Goal: Task Accomplishment & Management: Use online tool/utility

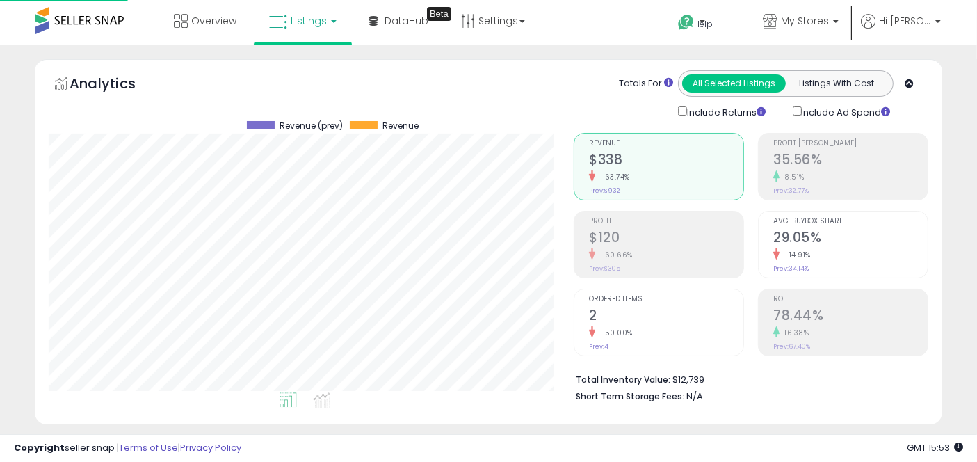
scroll to position [285, 525]
click at [811, 35] on link "My Stores" at bounding box center [801, 22] width 97 height 45
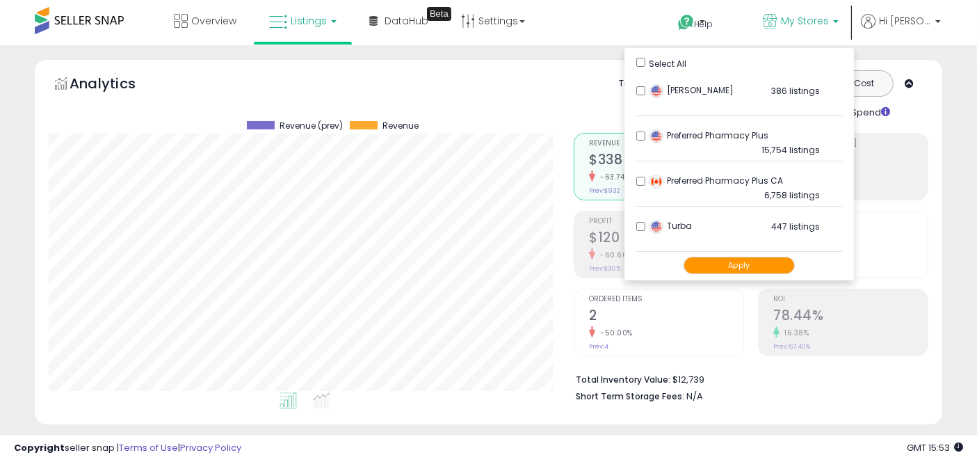
click at [743, 257] on button "Apply" at bounding box center [739, 265] width 111 height 17
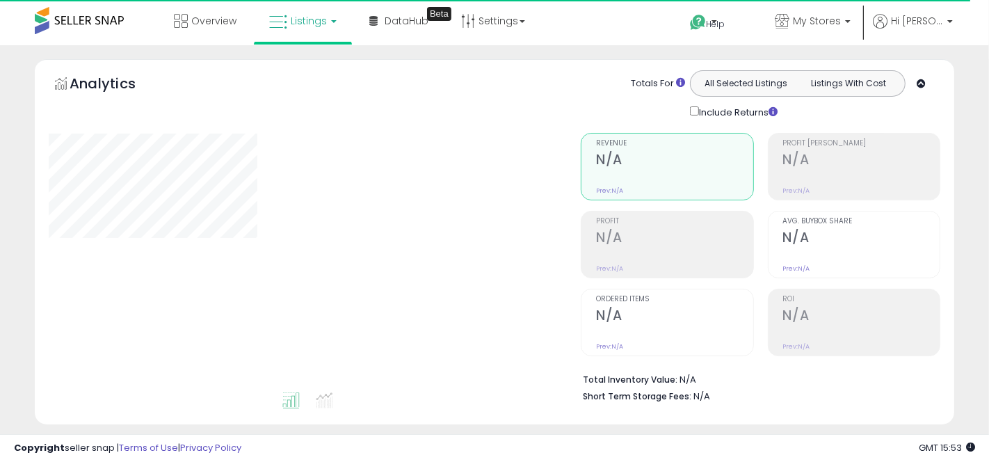
type input "*****"
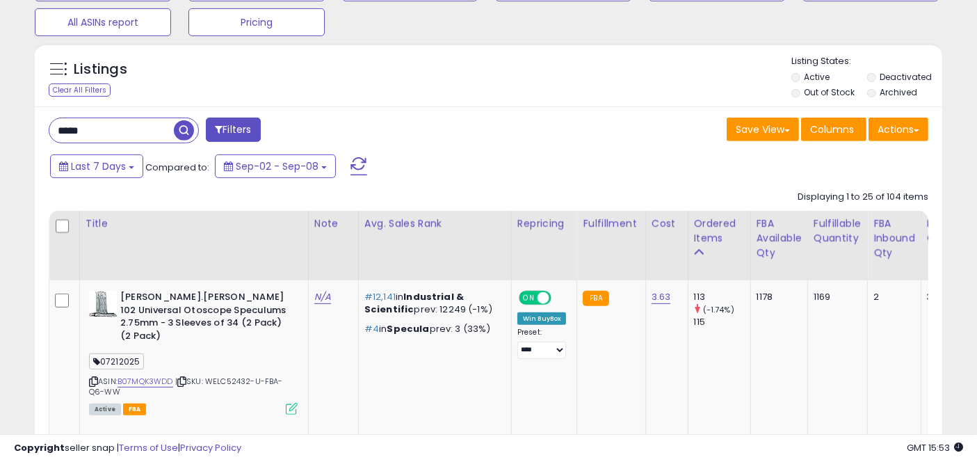
scroll to position [536, 0]
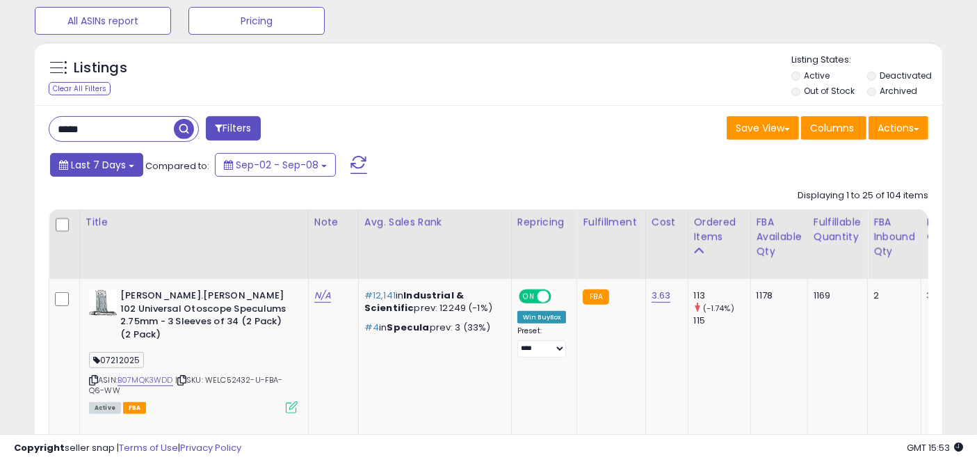
click at [126, 166] on button "Last 7 Days" at bounding box center [96, 165] width 93 height 24
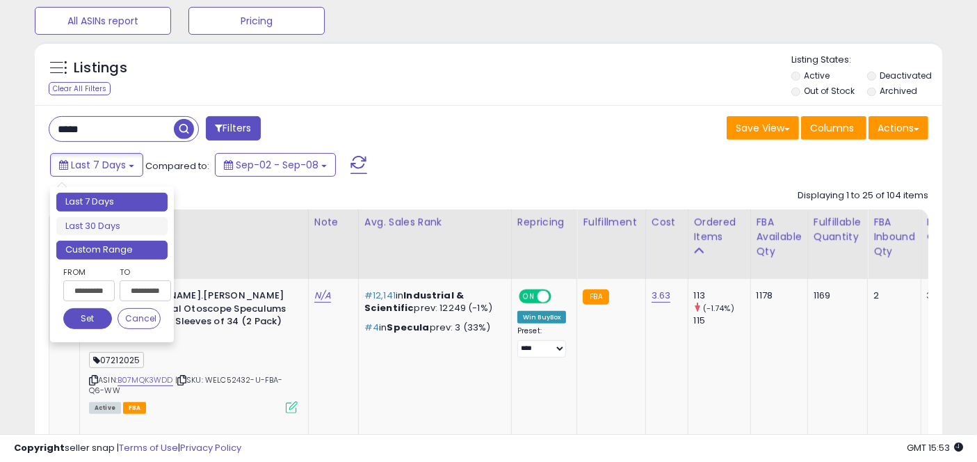
click at [119, 249] on li "Custom Range" at bounding box center [111, 250] width 111 height 19
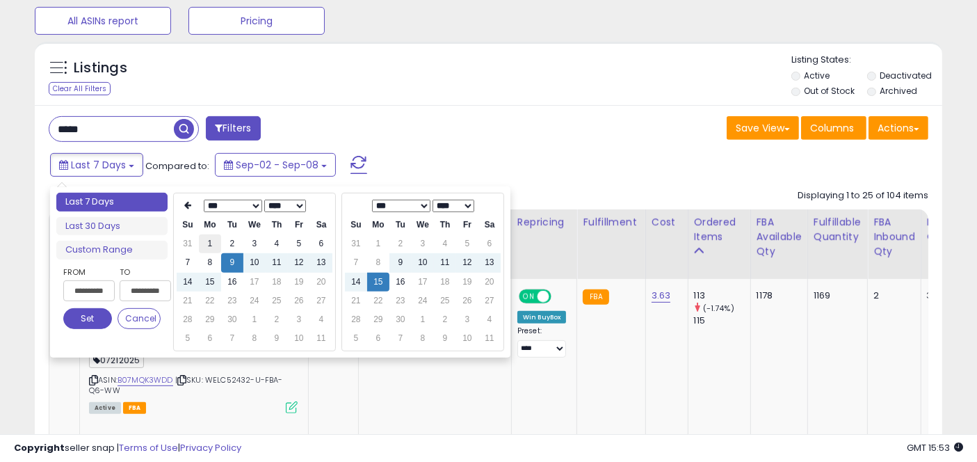
click at [209, 240] on td "1" at bounding box center [210, 243] width 22 height 19
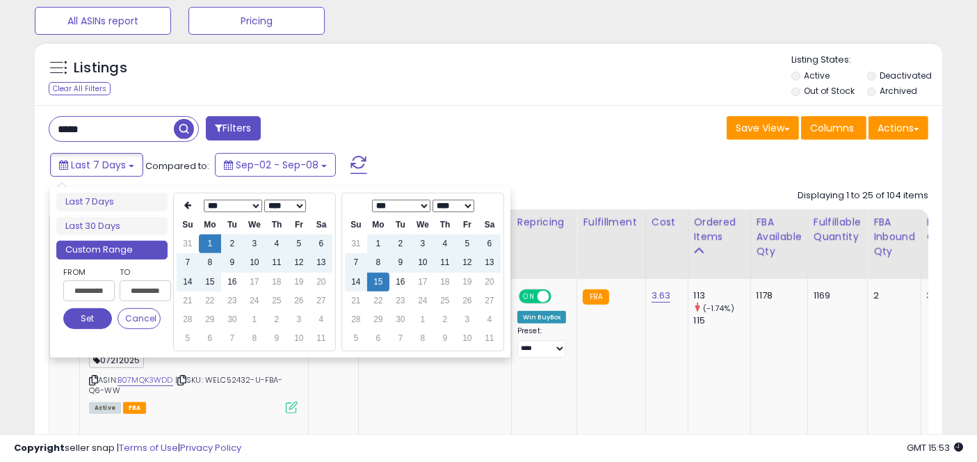
type input "**********"
click at [90, 316] on button "Set" at bounding box center [87, 318] width 49 height 21
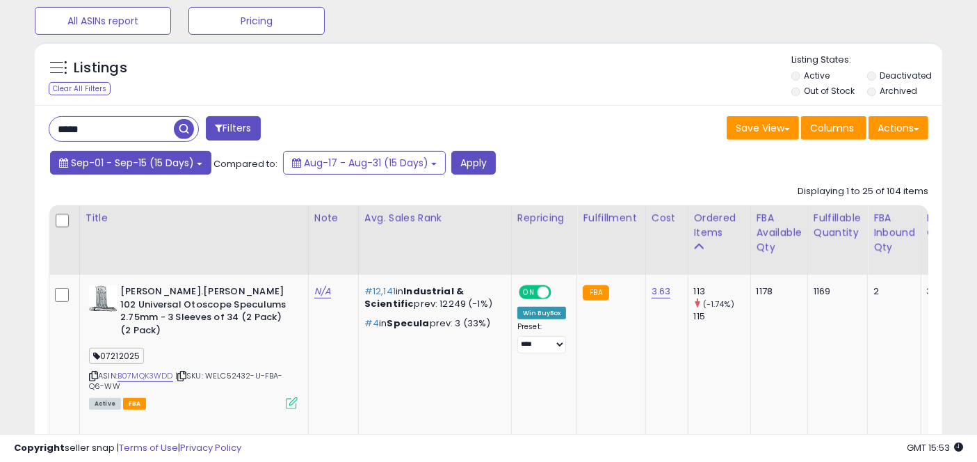
click at [204, 163] on button "Sep-01 - Sep-15 (15 Days)" at bounding box center [130, 163] width 161 height 24
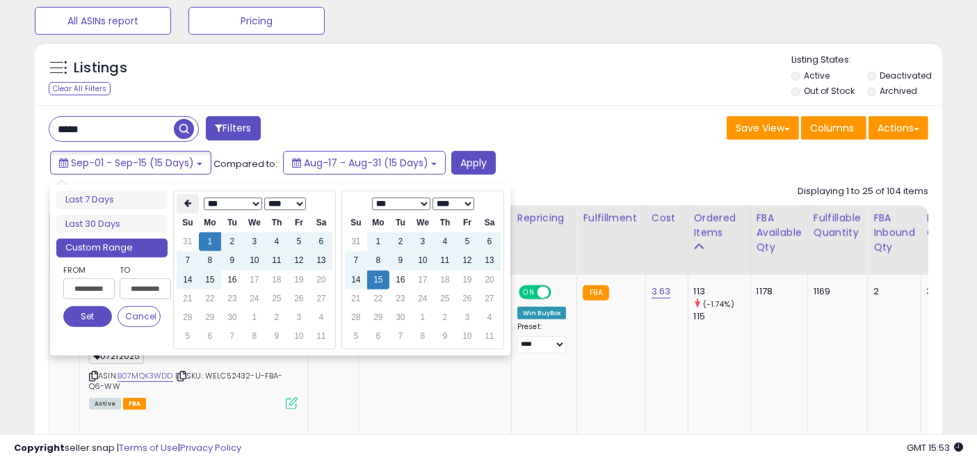
click at [188, 200] on icon at bounding box center [187, 204] width 7 height 8
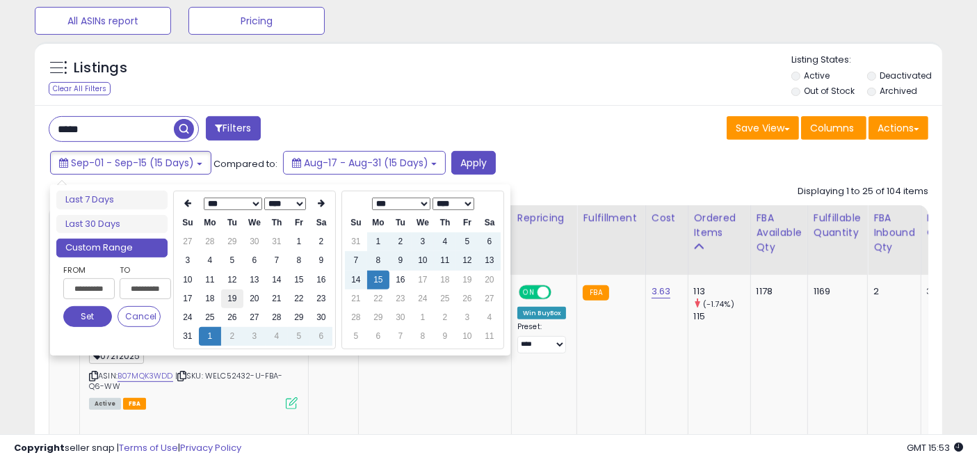
click at [227, 297] on td "19" at bounding box center [232, 298] width 22 height 19
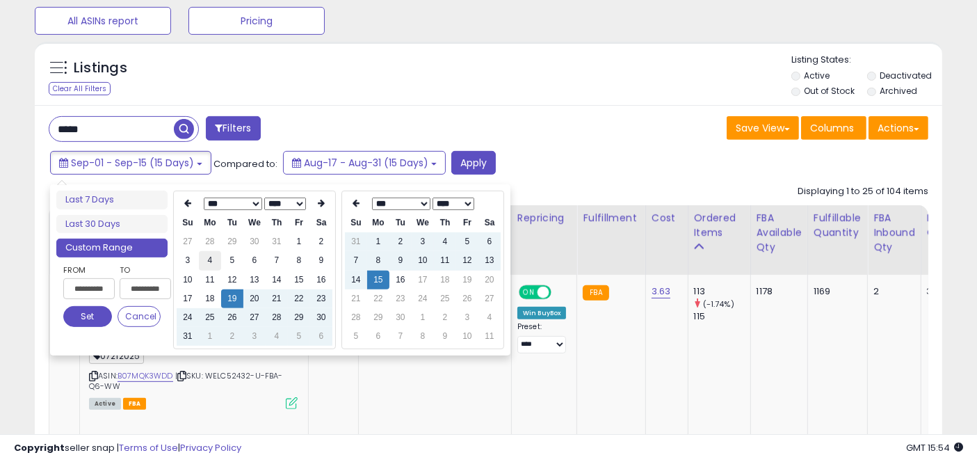
click at [209, 259] on td "4" at bounding box center [210, 260] width 22 height 19
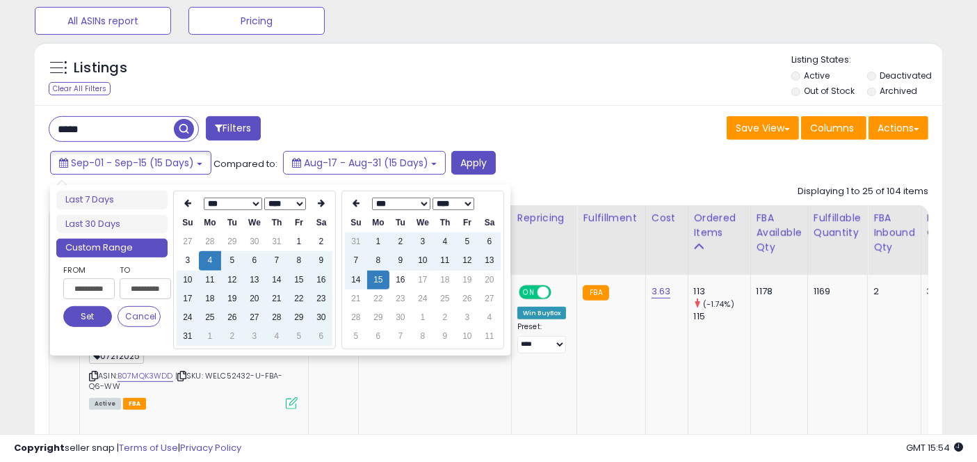
type input "**********"
click at [75, 311] on button "Set" at bounding box center [87, 316] width 49 height 21
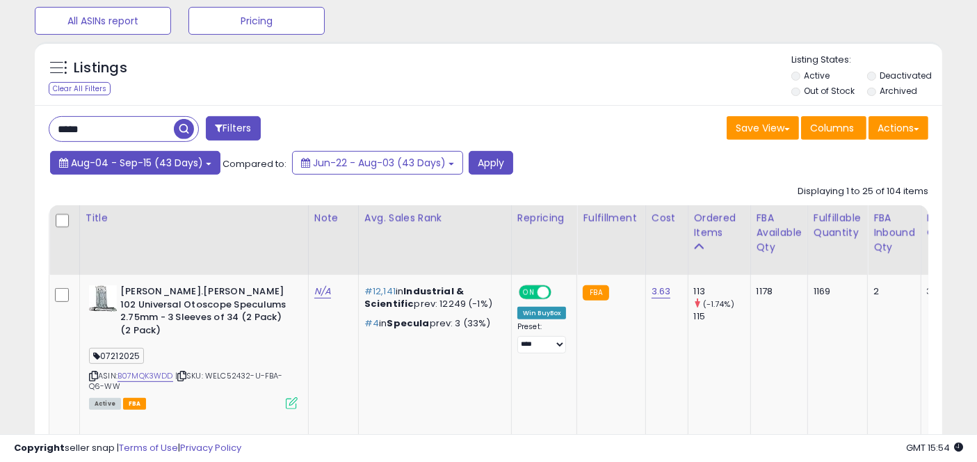
click at [216, 163] on button "Aug-04 - Sep-15 (43 Days)" at bounding box center [135, 163] width 170 height 24
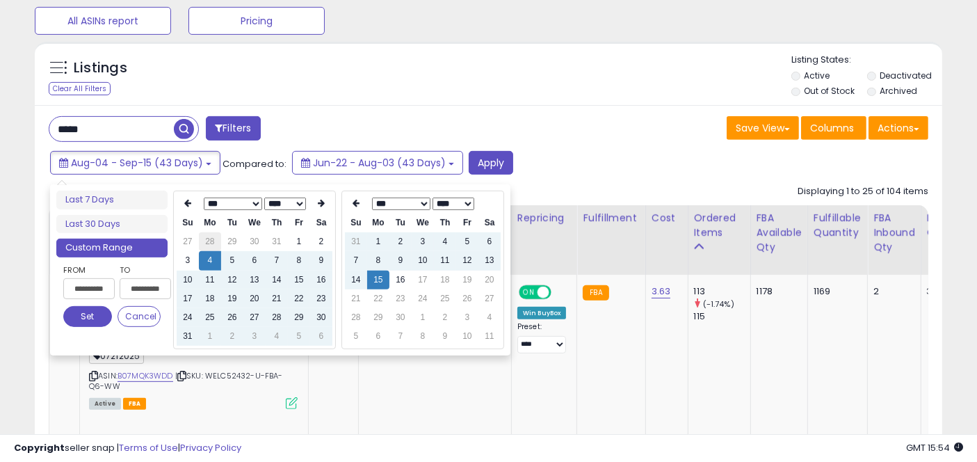
click at [210, 236] on td "28" at bounding box center [210, 241] width 22 height 19
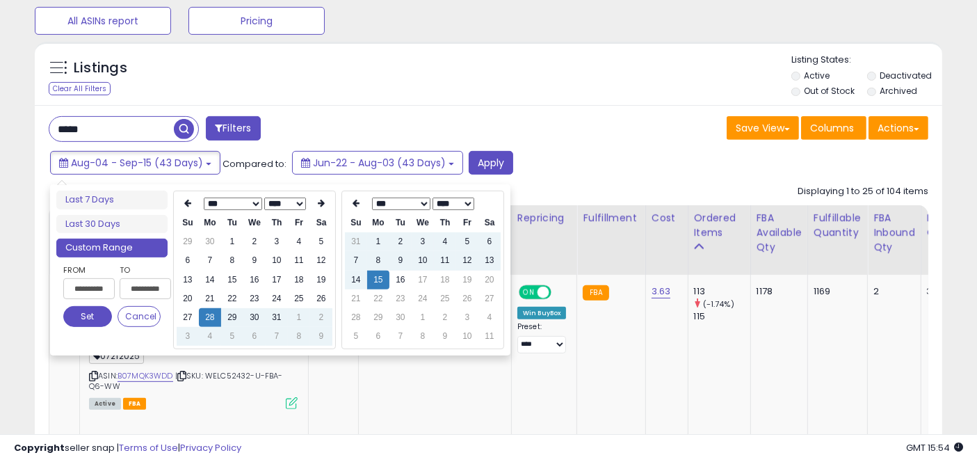
type input "**********"
click at [81, 315] on button "Set" at bounding box center [87, 316] width 49 height 21
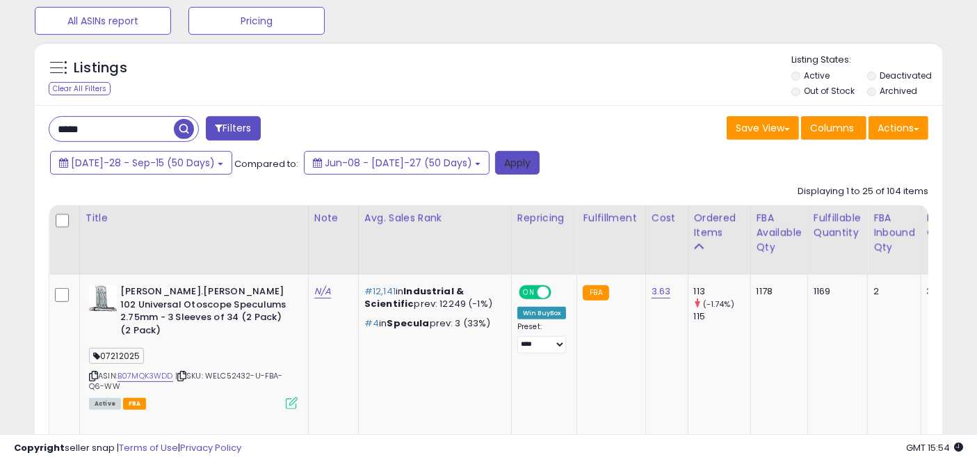
click at [495, 170] on button "Apply" at bounding box center [517, 163] width 45 height 24
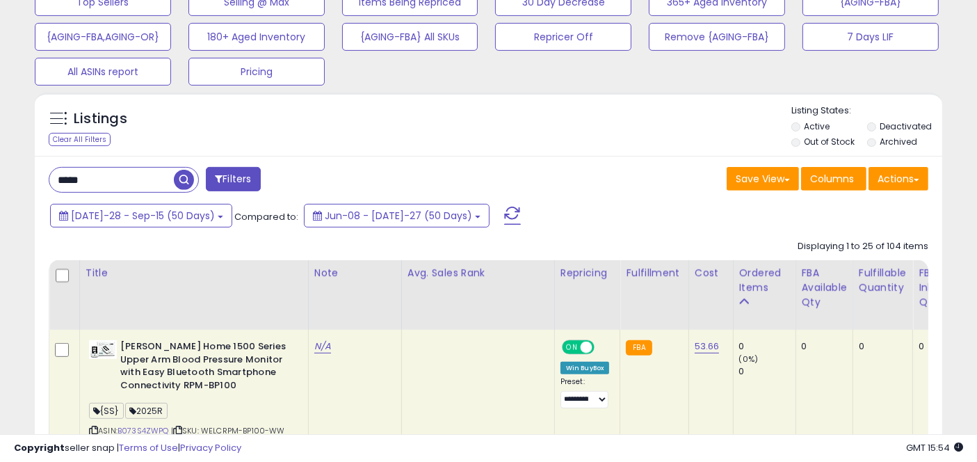
scroll to position [285, 525]
click at [906, 179] on button "Actions" at bounding box center [899, 179] width 60 height 24
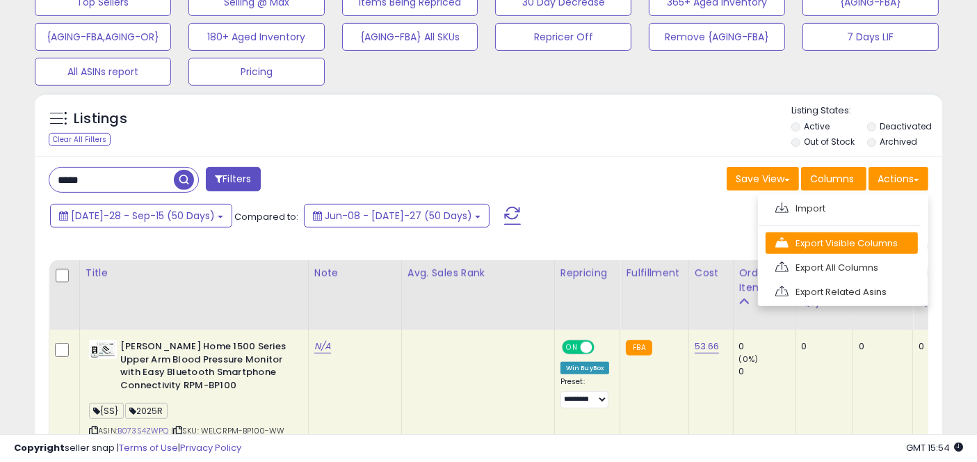
click at [853, 245] on link "Export Visible Columns" at bounding box center [842, 243] width 152 height 22
